Goal: Task Accomplishment & Management: Manage account settings

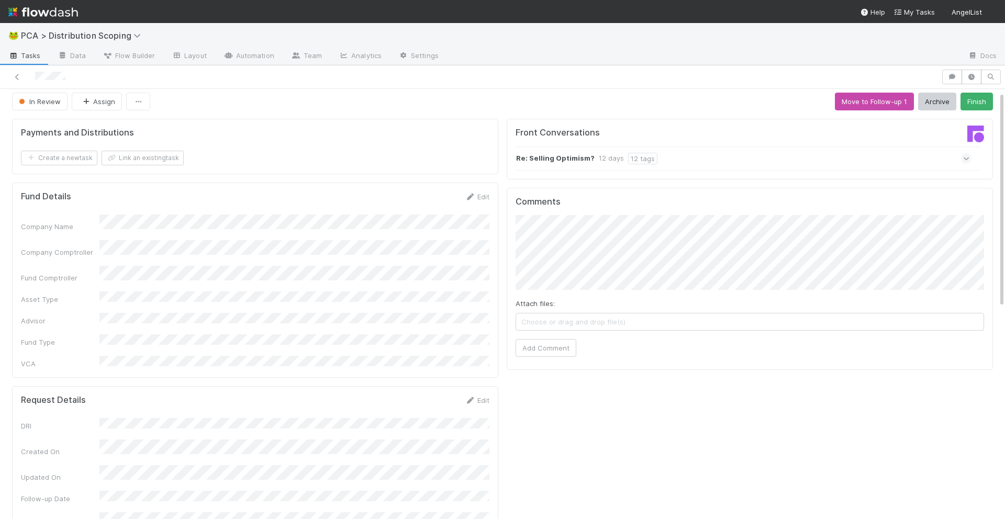
scroll to position [0, 3]
click at [37, 102] on span "In Review" at bounding box center [36, 101] width 44 height 8
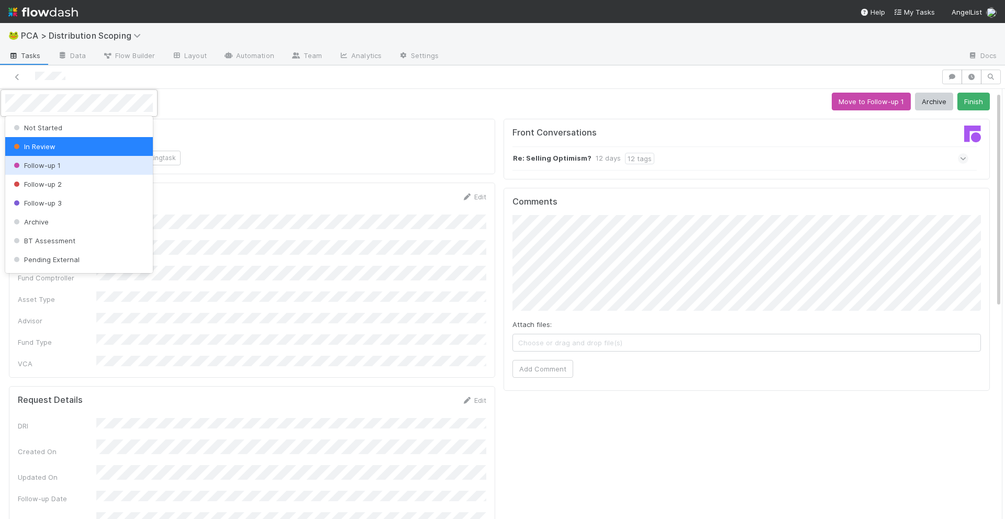
scroll to position [36, 0]
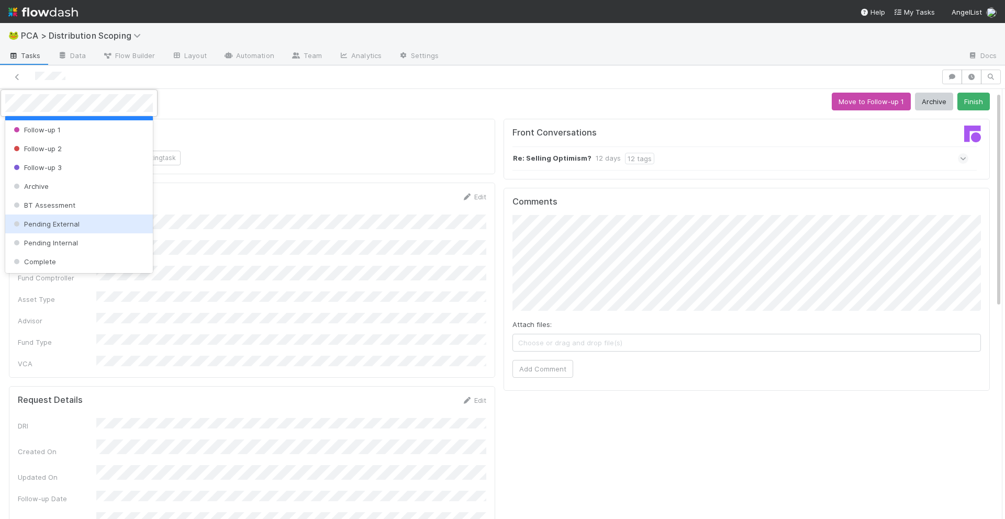
click at [607, 299] on div at bounding box center [502, 259] width 1005 height 519
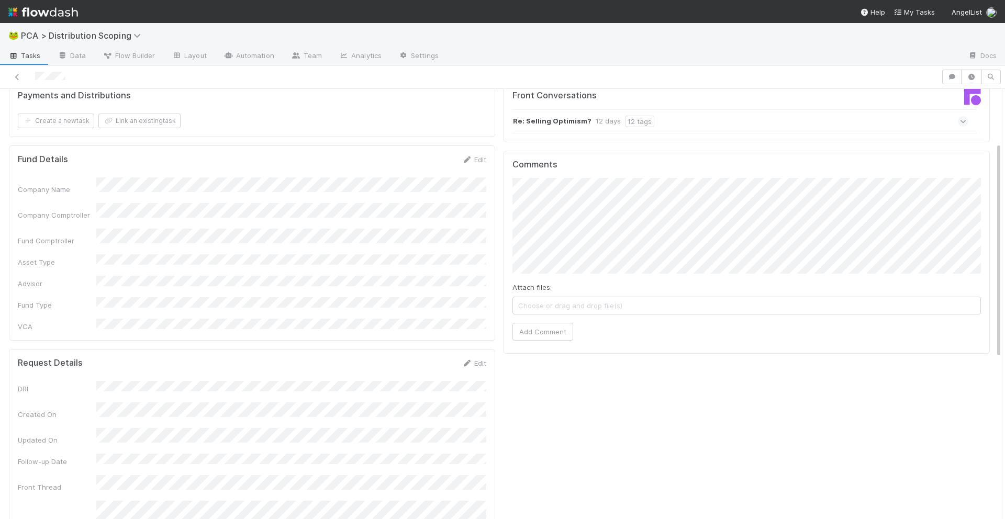
scroll to position [0, 0]
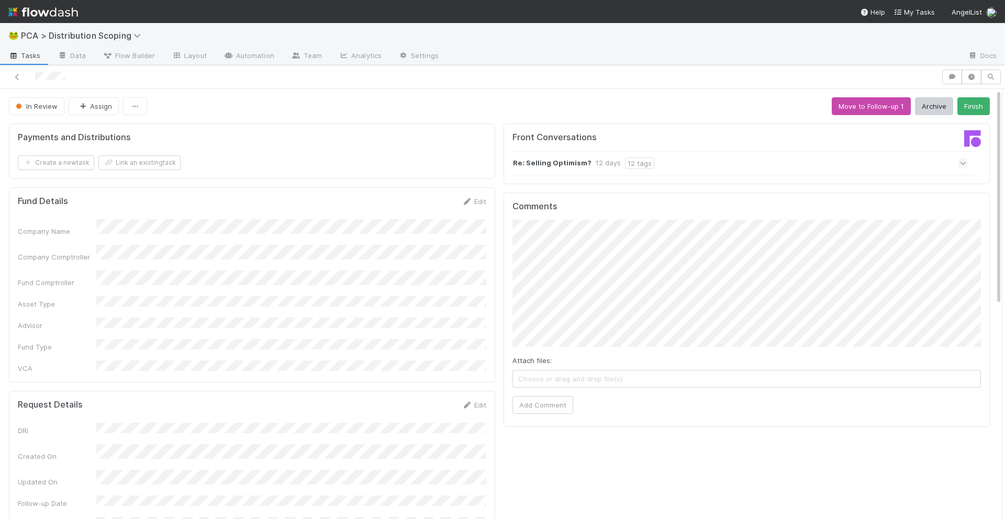
click at [689, 347] on div "Attach files: Choose or drag and drop file(s) Add Comment" at bounding box center [747, 317] width 469 height 194
click at [845, 403] on div "Attach files: Choose or drag and drop file(s) Add Comment" at bounding box center [747, 343] width 469 height 247
click at [663, 408] on div "Attach files: Choose or drag and drop file(s) Add Comment" at bounding box center [750, 343] width 469 height 247
click at [663, 400] on div "Attach files: Choose or drag and drop file(s) Add Comment" at bounding box center [750, 343] width 469 height 247
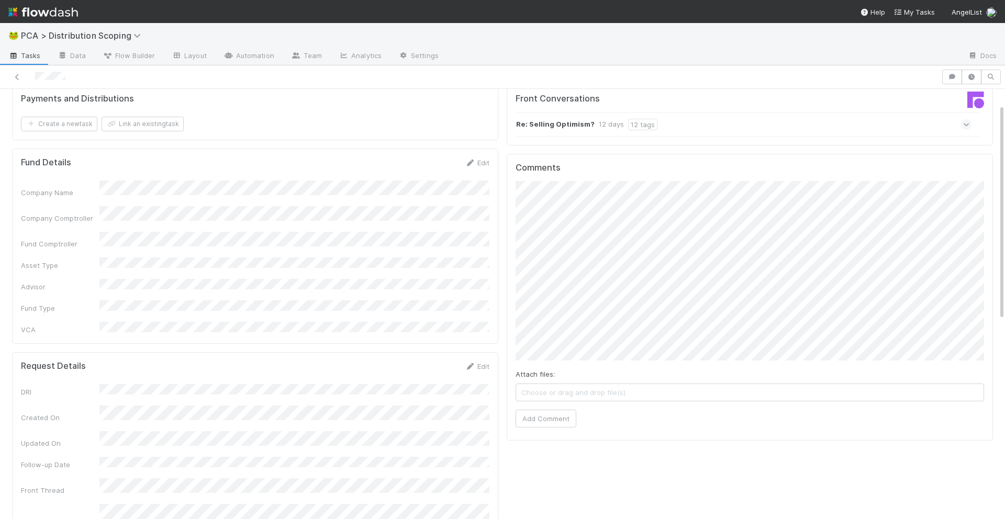
scroll to position [47, 0]
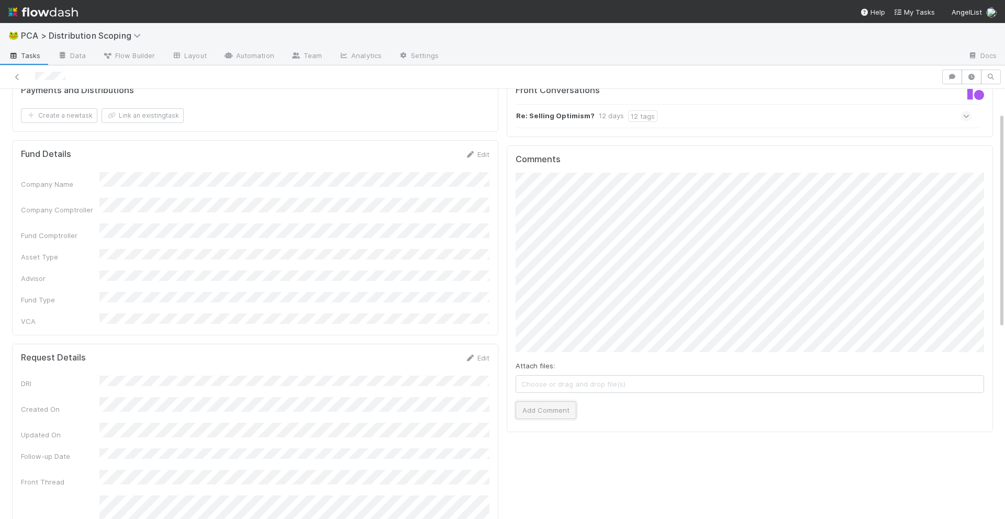
click at [538, 403] on button "Add Comment" at bounding box center [546, 411] width 61 height 18
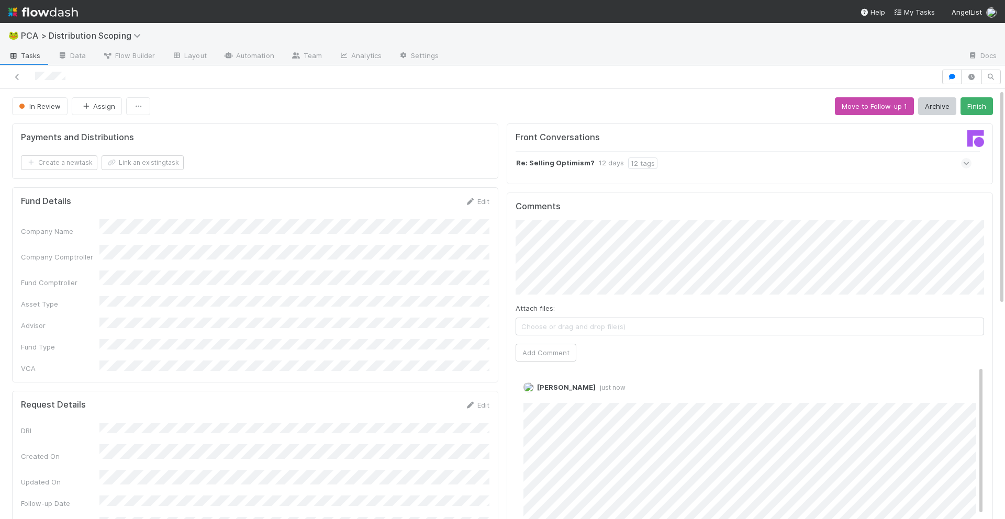
click at [34, 110] on button "In Review" at bounding box center [40, 106] width 56 height 18
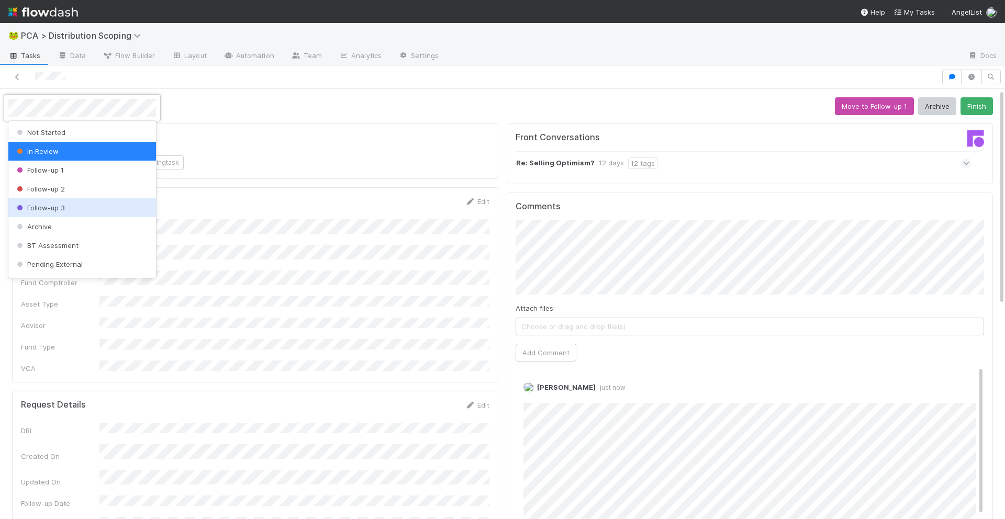
scroll to position [36, 0]
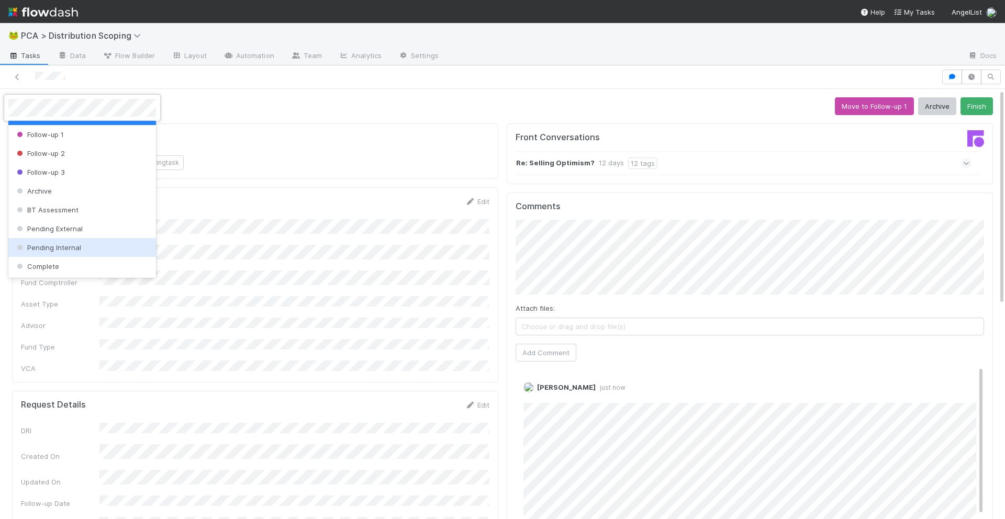
click at [46, 243] on span "Pending Internal" at bounding box center [48, 247] width 66 height 8
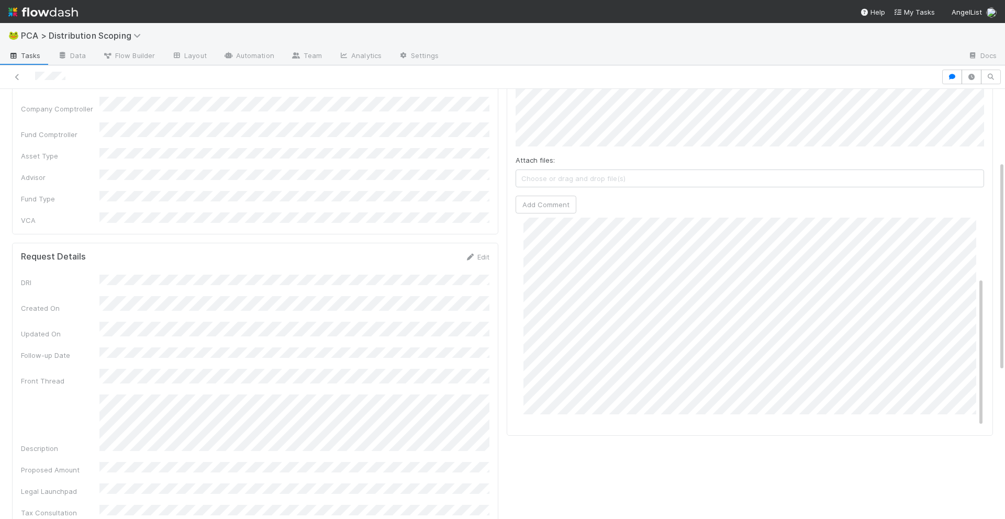
scroll to position [0, 0]
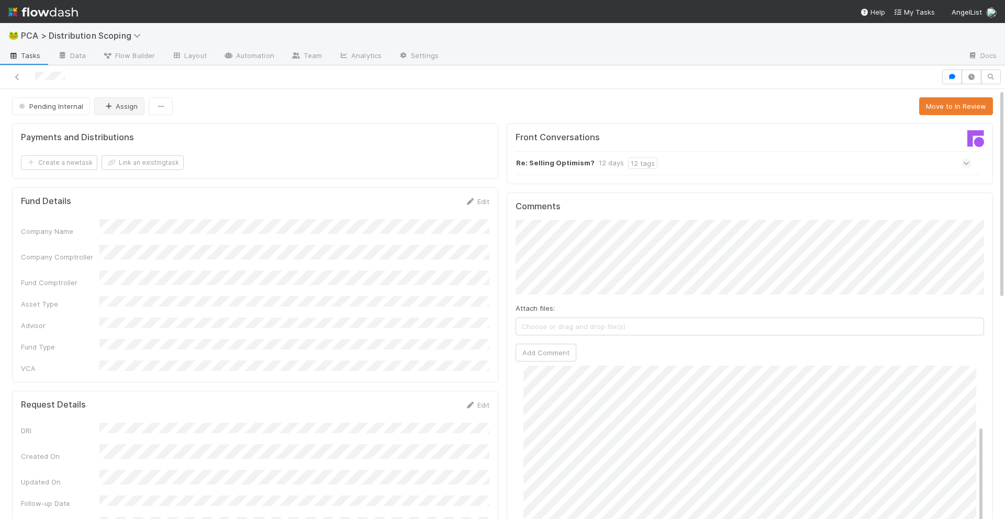
click at [124, 105] on button "Assign" at bounding box center [119, 106] width 50 height 18
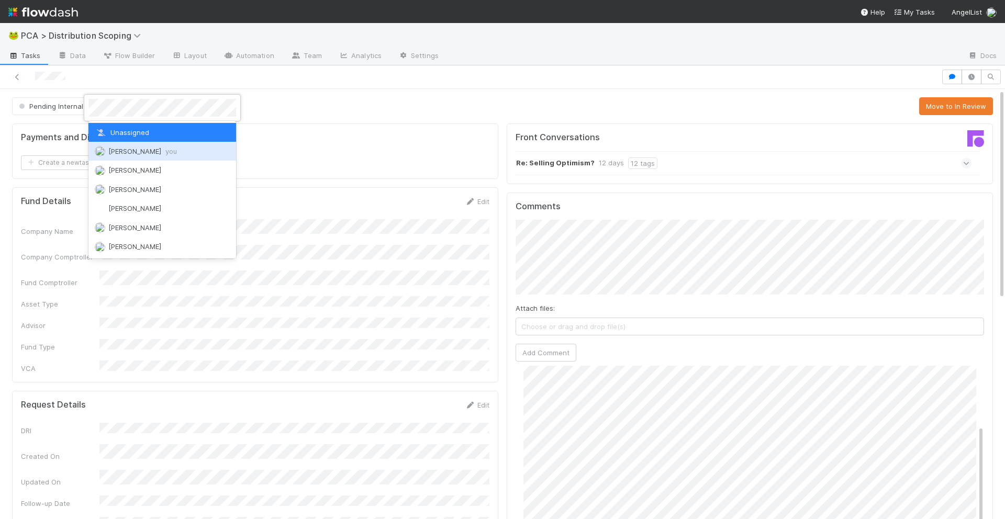
click at [128, 152] on span "[PERSON_NAME] you" at bounding box center [142, 151] width 69 height 8
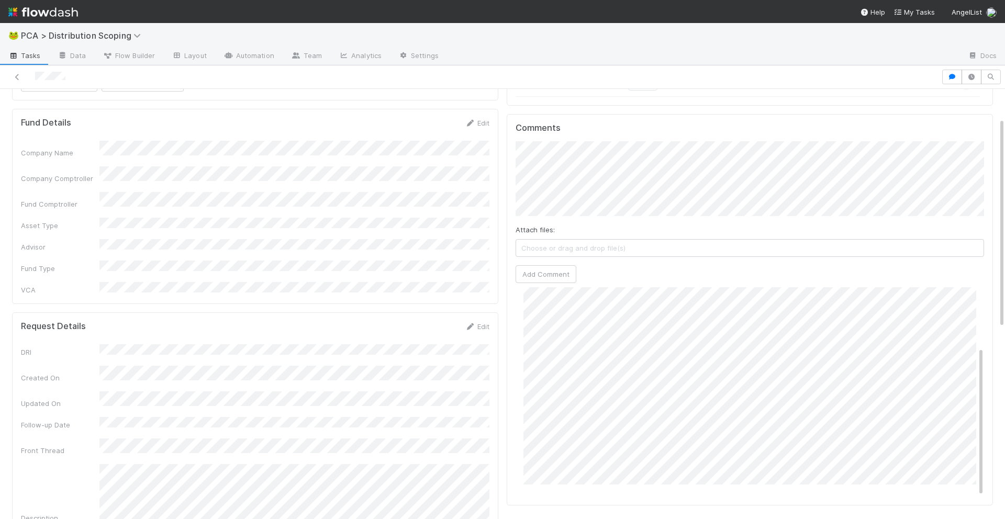
scroll to position [85, 0]
click at [475, 316] on link "Edit" at bounding box center [477, 320] width 25 height 8
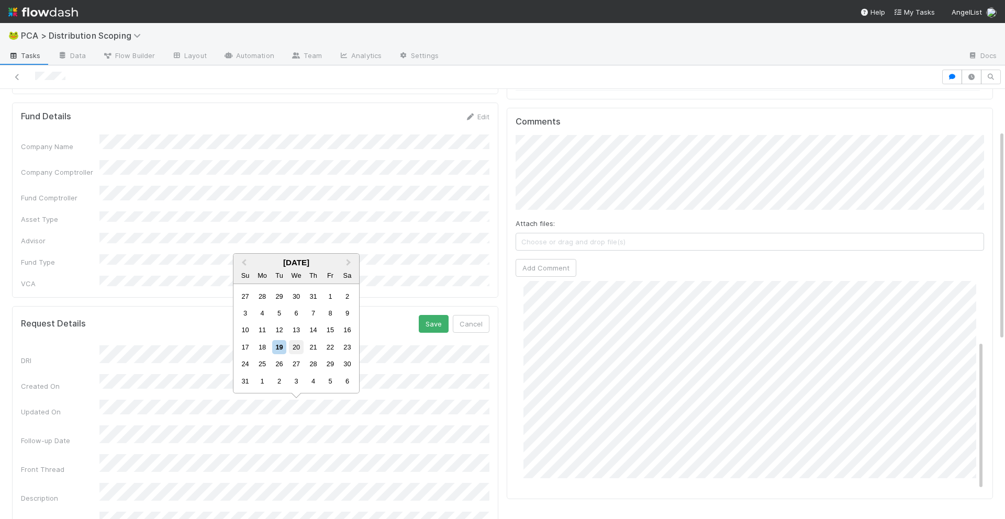
click at [300, 348] on div "20" at bounding box center [296, 347] width 14 height 14
click at [446, 315] on button "Save" at bounding box center [434, 324] width 30 height 18
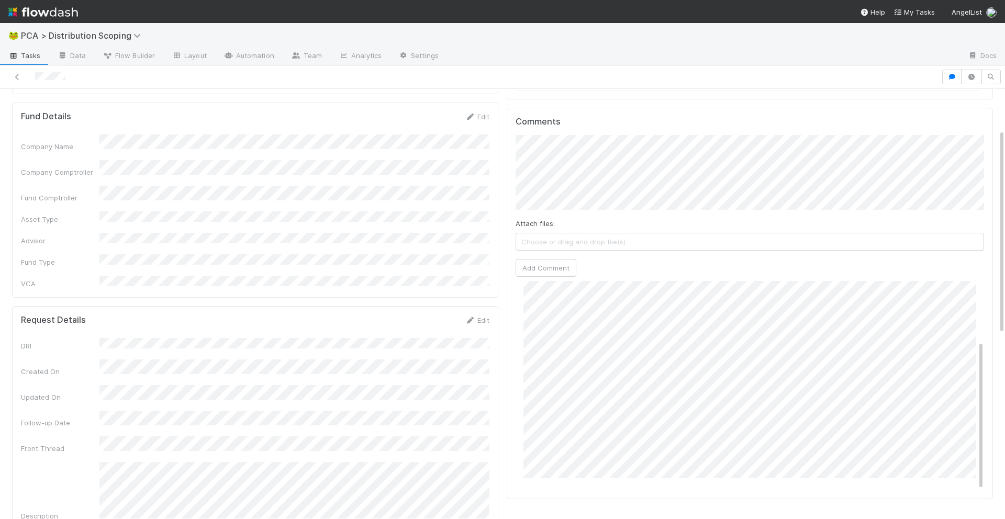
scroll to position [0, 0]
